Goal: Task Accomplishment & Management: Use online tool/utility

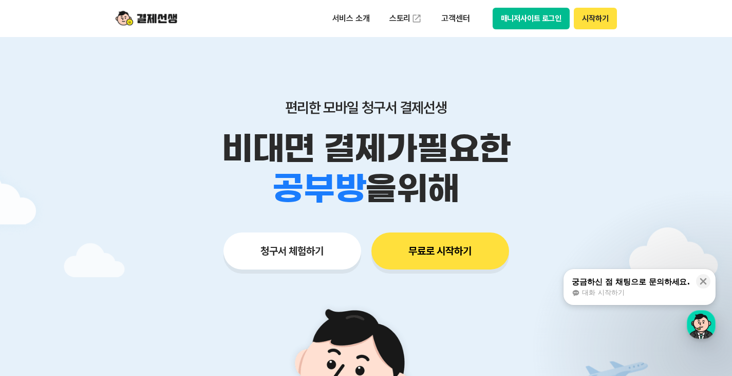
click at [602, 23] on button "시작하기" at bounding box center [595, 19] width 43 height 22
click at [558, 15] on button "매니저사이트 로그인" at bounding box center [532, 19] width 78 height 22
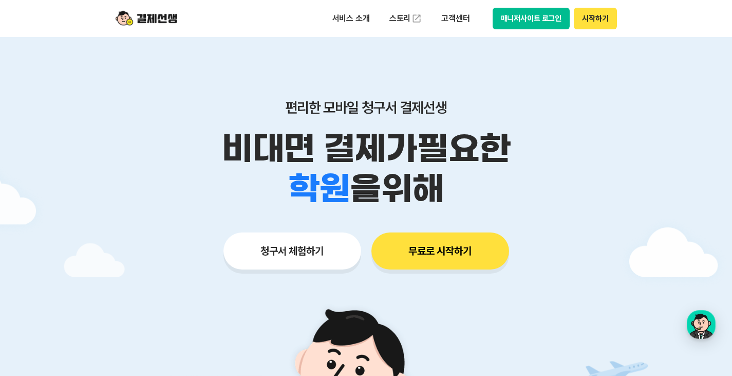
click at [30, 13] on header "서비스 소개 스토리 고객센터 매니저사이트 로그인 시작하기" at bounding box center [366, 18] width 732 height 37
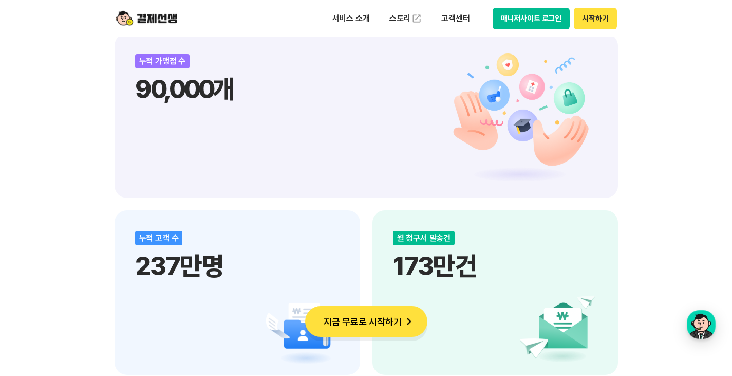
scroll to position [1233, 0]
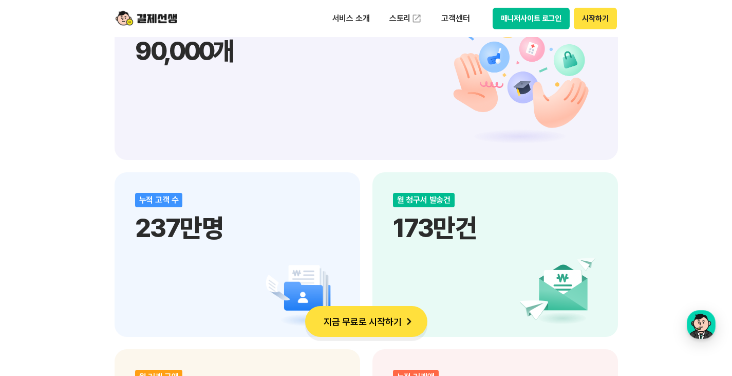
click at [399, 321] on button "지금 무료로 시작하기" at bounding box center [366, 321] width 122 height 31
